Goal: Information Seeking & Learning: Learn about a topic

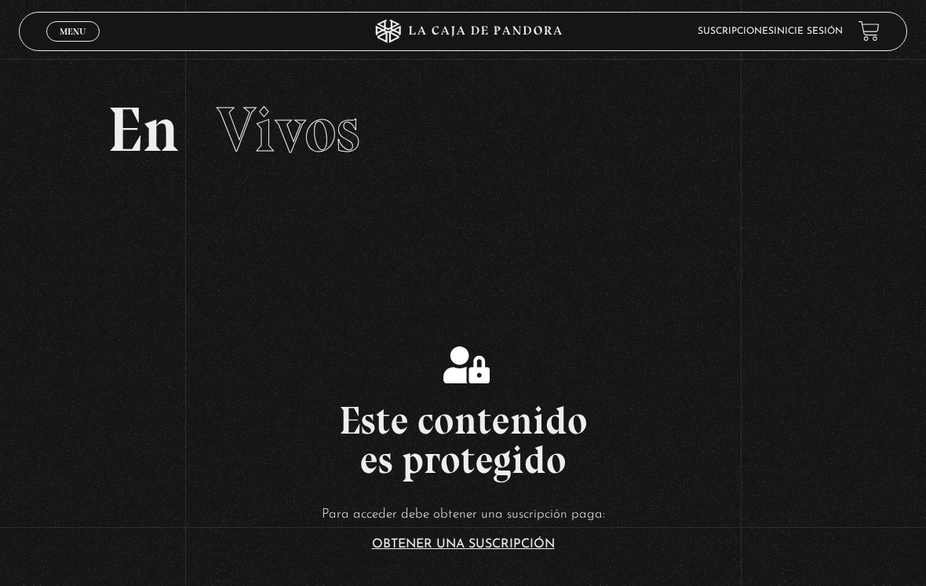
click at [809, 34] on link "Inicie sesión" at bounding box center [808, 31] width 69 height 9
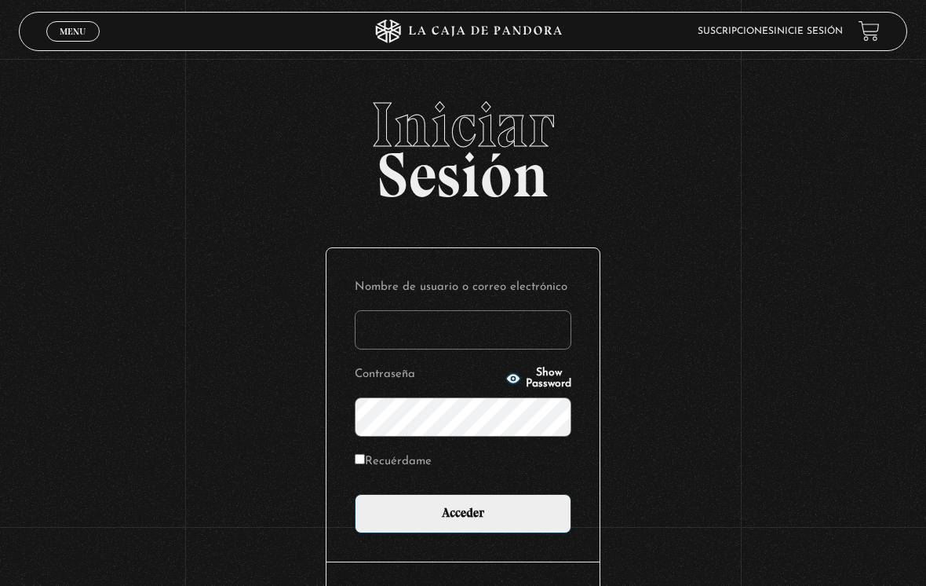
type input "[EMAIL_ADDRESS][DOMAIN_NAME]"
click at [463, 517] on input "Acceder" at bounding box center [463, 513] width 217 height 39
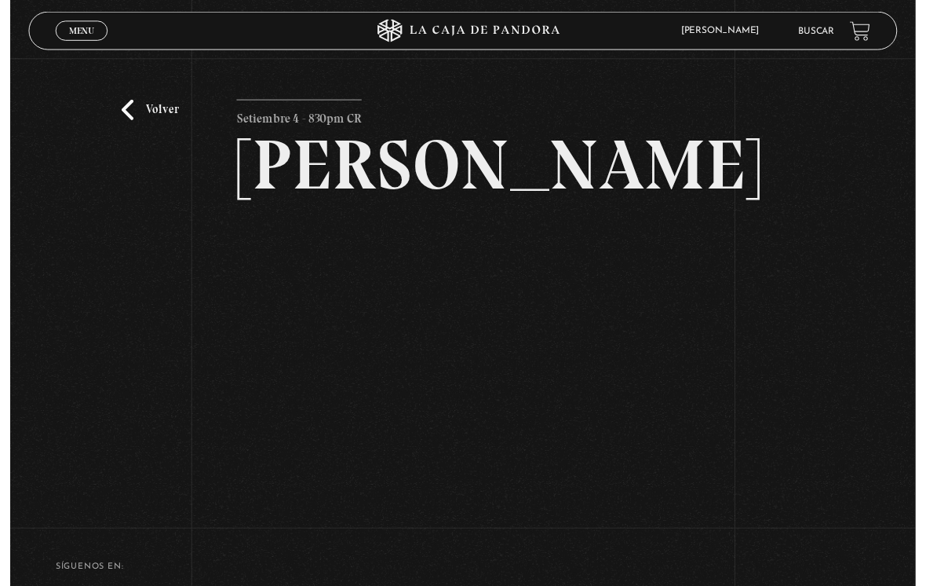
scroll to position [135, 0]
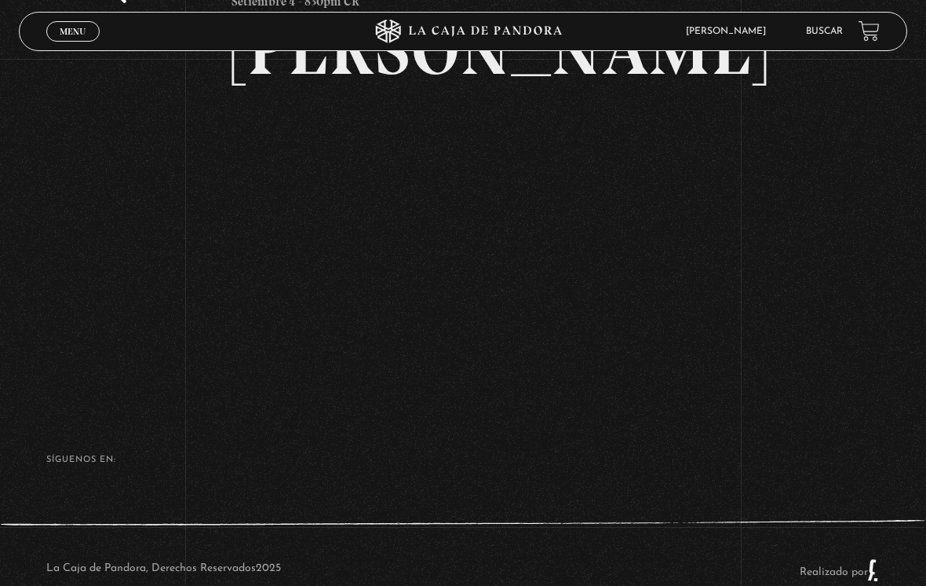
click at [825, 36] on link "Buscar" at bounding box center [824, 31] width 37 height 9
click at [823, 36] on link "Buscar" at bounding box center [824, 31] width 37 height 9
click at [825, 32] on link "Buscar" at bounding box center [824, 31] width 37 height 9
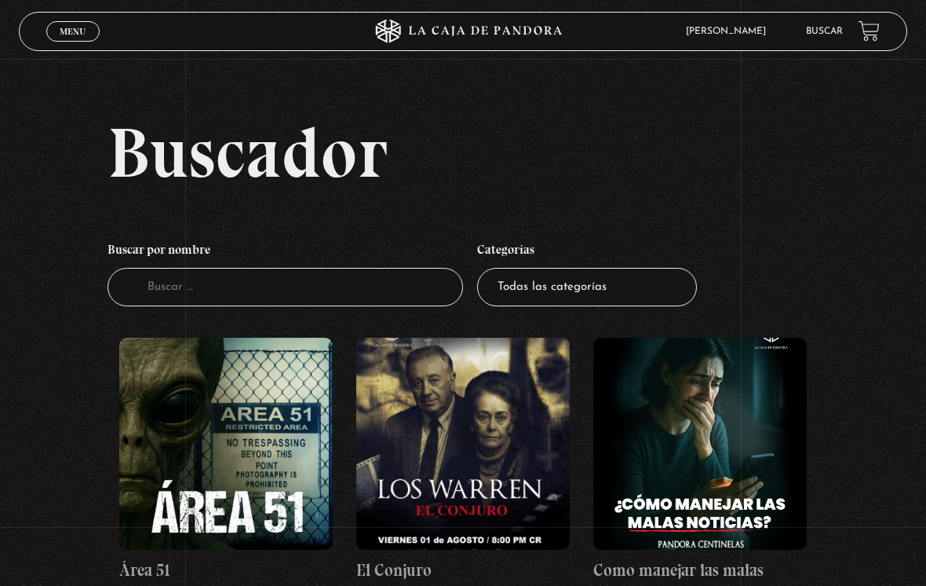
click at [641, 290] on select "Todas las categorías 11:11 Humanitario (1) Amo los Lunes (2) Análisis de series…" at bounding box center [587, 287] width 220 height 38
click at [70, 36] on span "Menu" at bounding box center [73, 31] width 26 height 9
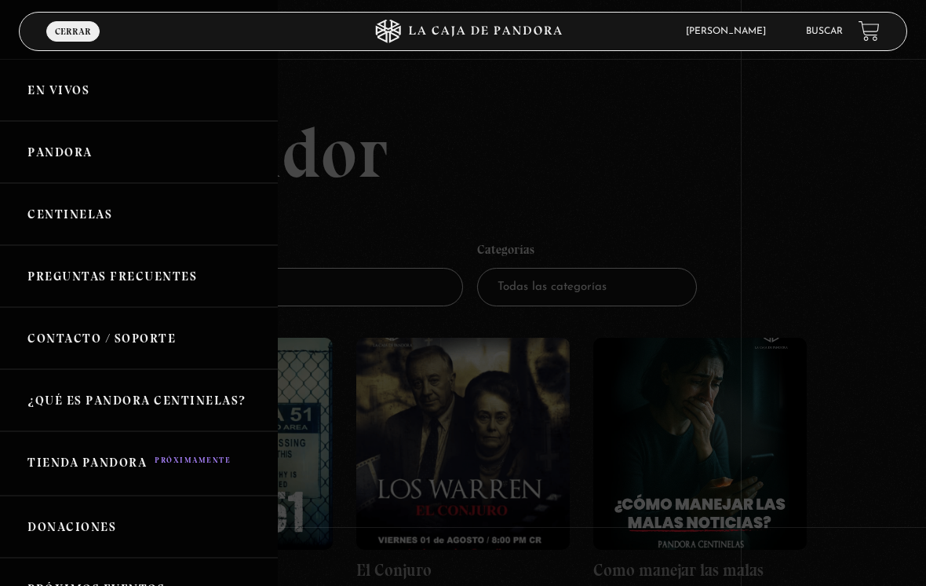
click at [104, 100] on link "En vivos" at bounding box center [139, 90] width 278 height 62
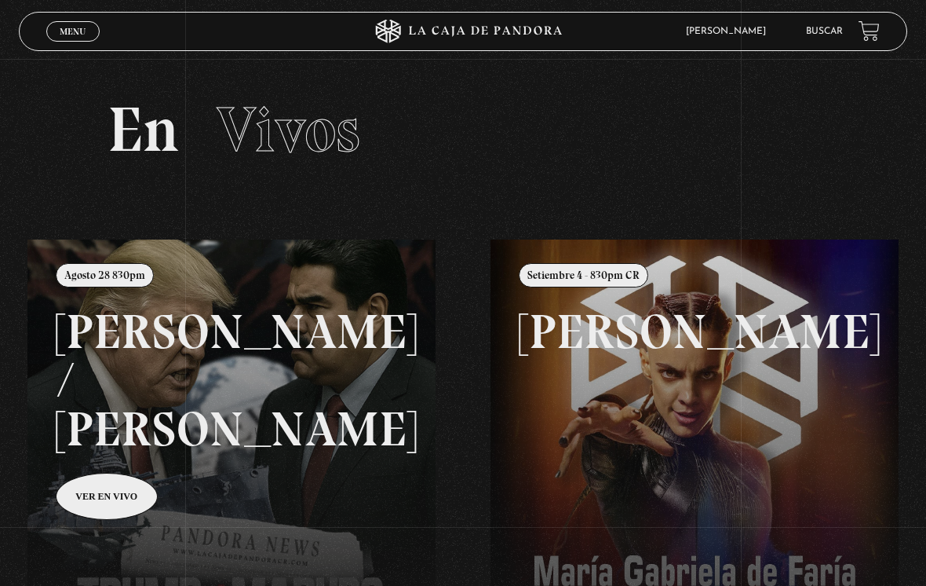
click at [847, 24] on div "[PERSON_NAME] En vivos Pandora Centinelas Mi cuenta [PERSON_NAME] [GEOGRAPHIC_D…" at bounding box center [741, 31] width 278 height 36
click at [808, 35] on link "Buscar" at bounding box center [824, 31] width 37 height 9
click at [828, 28] on link "Buscar" at bounding box center [824, 31] width 37 height 9
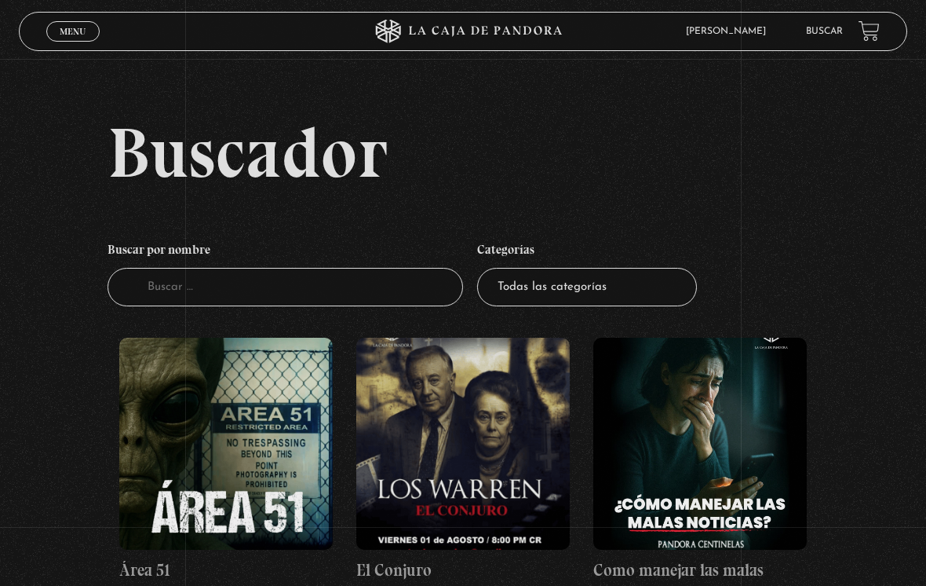
click at [624, 293] on select "Todas las categorías 11:11 Humanitario (1) Amo los [DATE] (2) Análisis de serie…" at bounding box center [587, 287] width 220 height 38
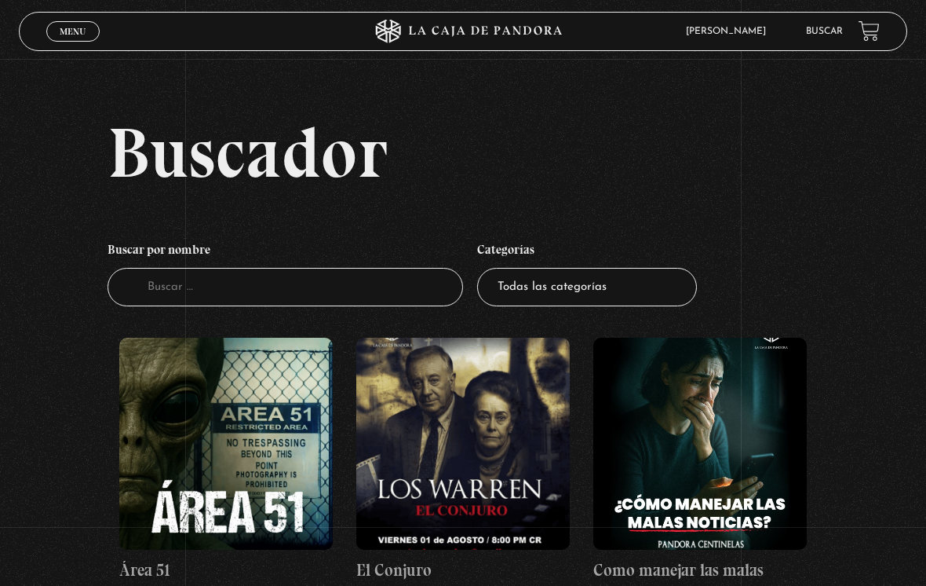
select select "centinelas"
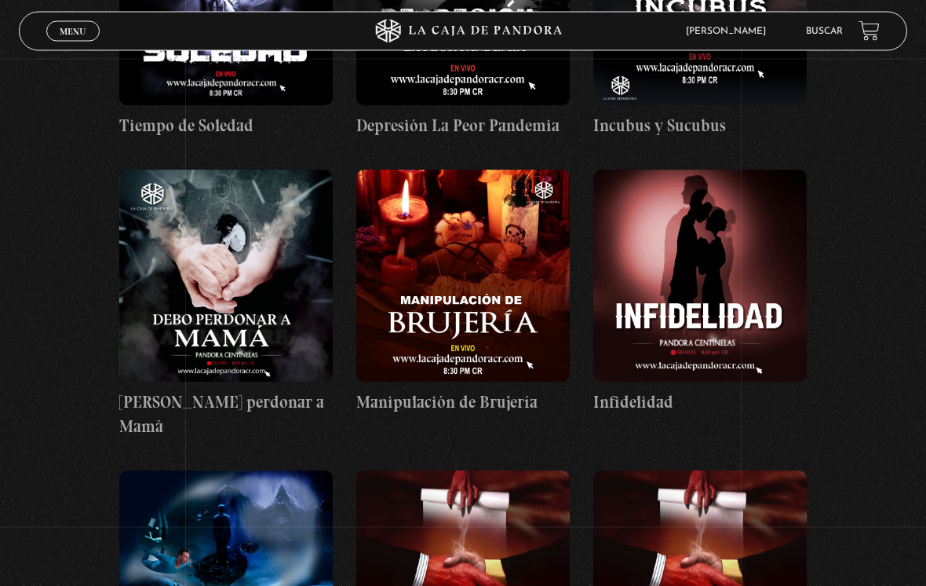
scroll to position [3053, 0]
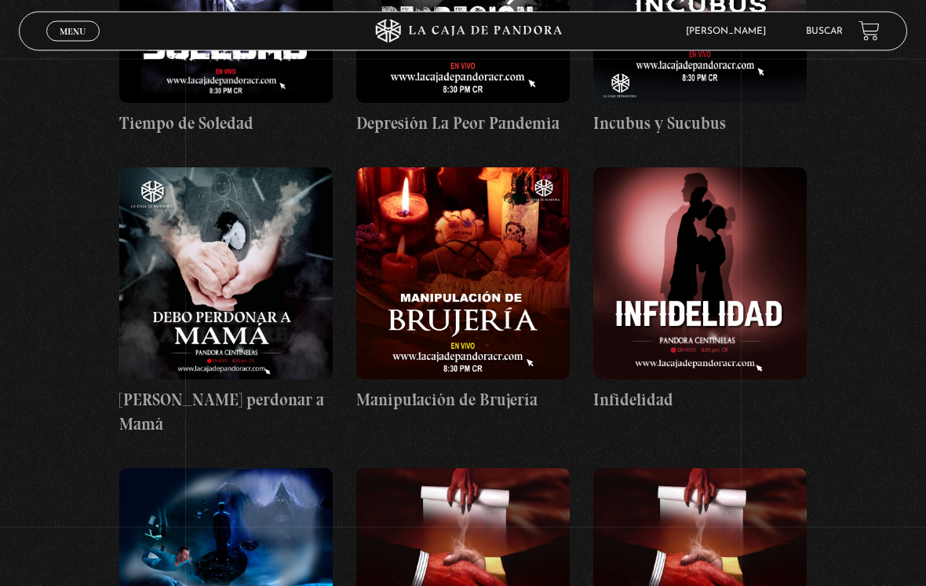
click at [212, 251] on figure at bounding box center [226, 274] width 214 height 212
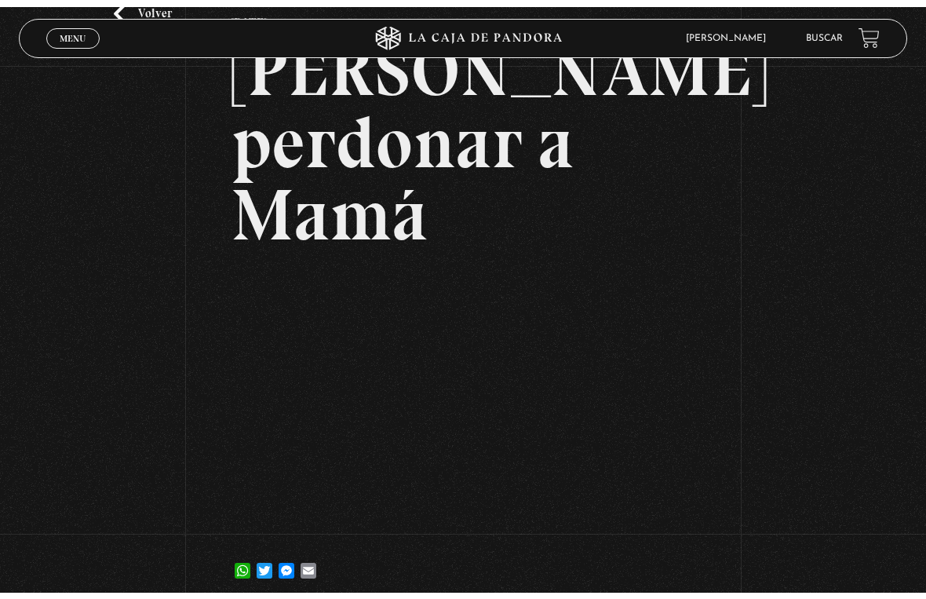
scroll to position [19, 0]
